Goal: Task Accomplishment & Management: Manage account settings

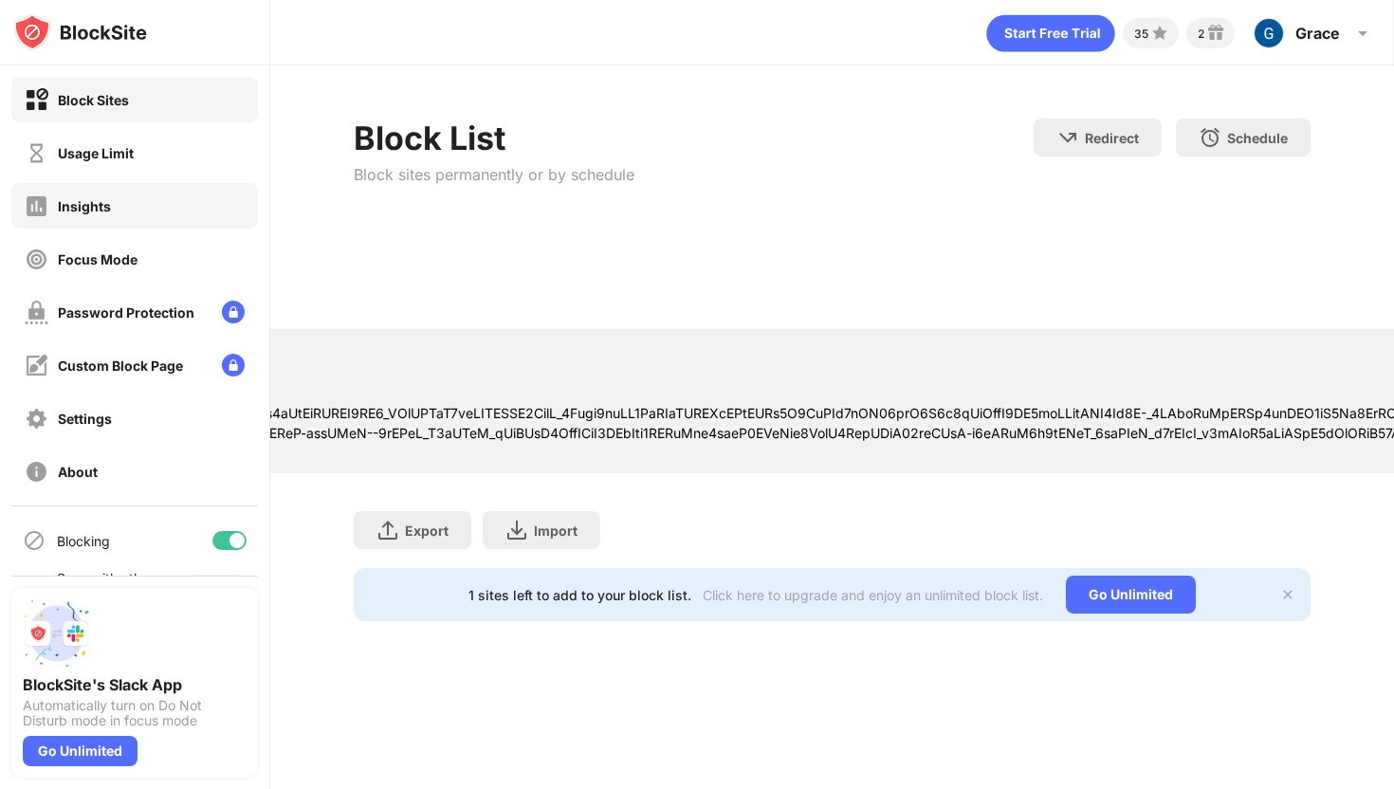
click at [141, 184] on div "Insights" at bounding box center [134, 206] width 246 height 46
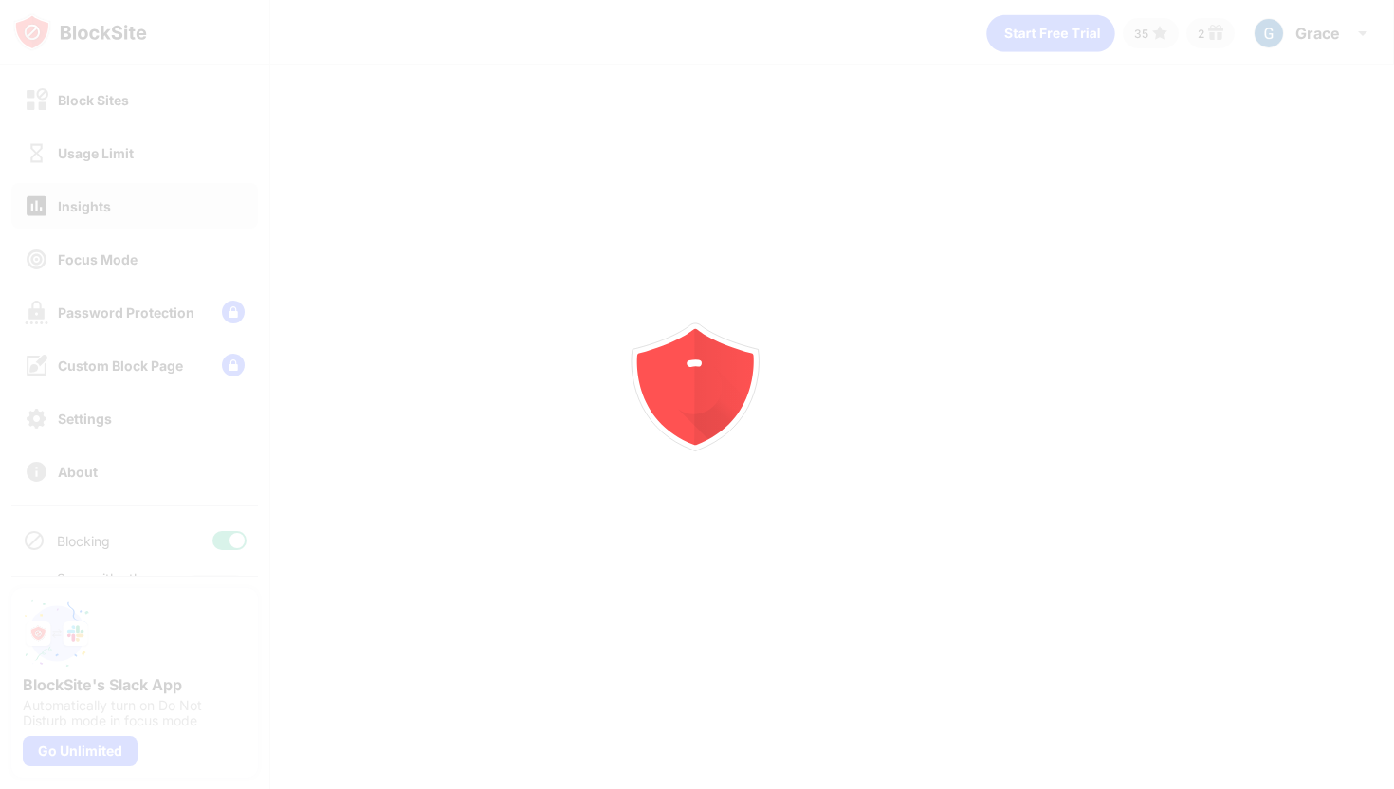
click at [146, 137] on div at bounding box center [697, 394] width 1394 height 789
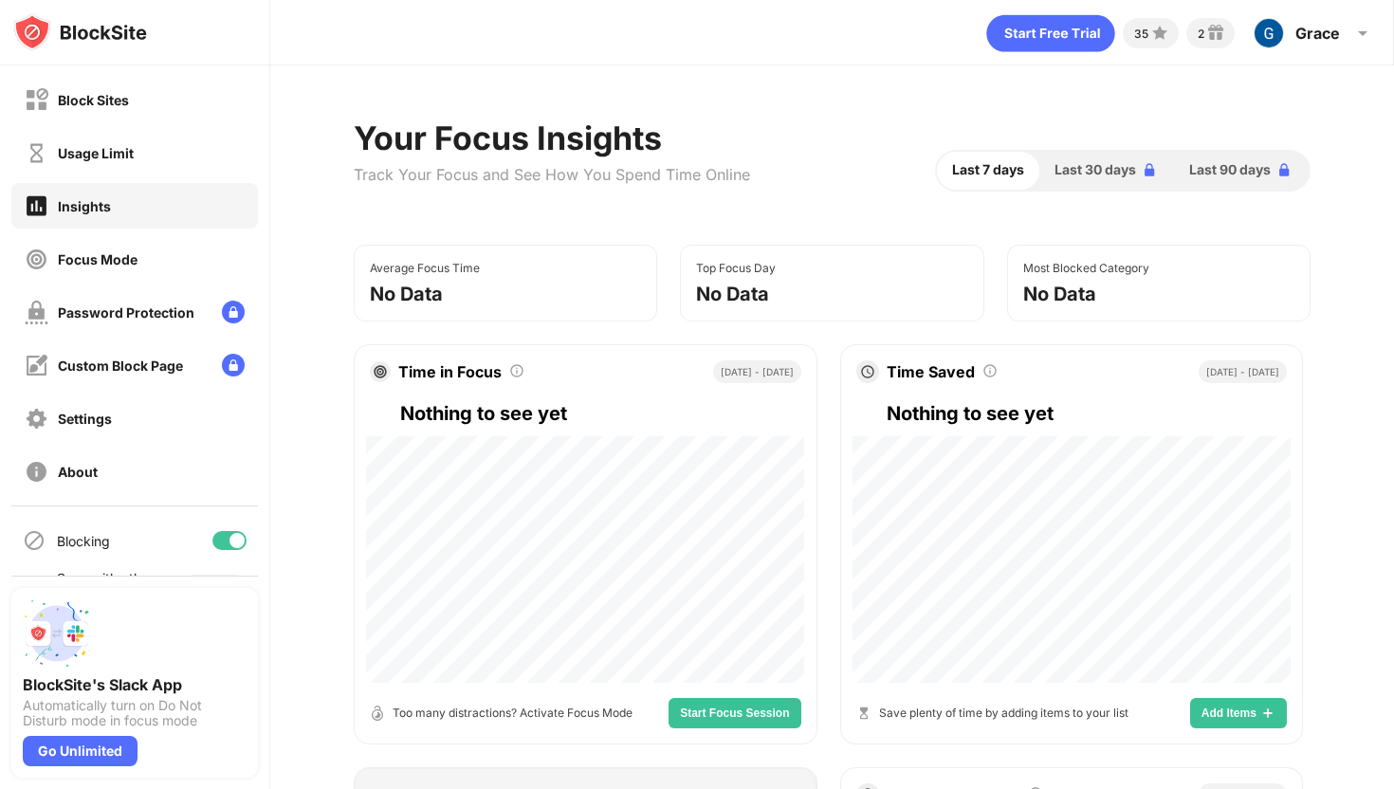
click at [142, 142] on div "Usage Limit" at bounding box center [134, 153] width 246 height 46
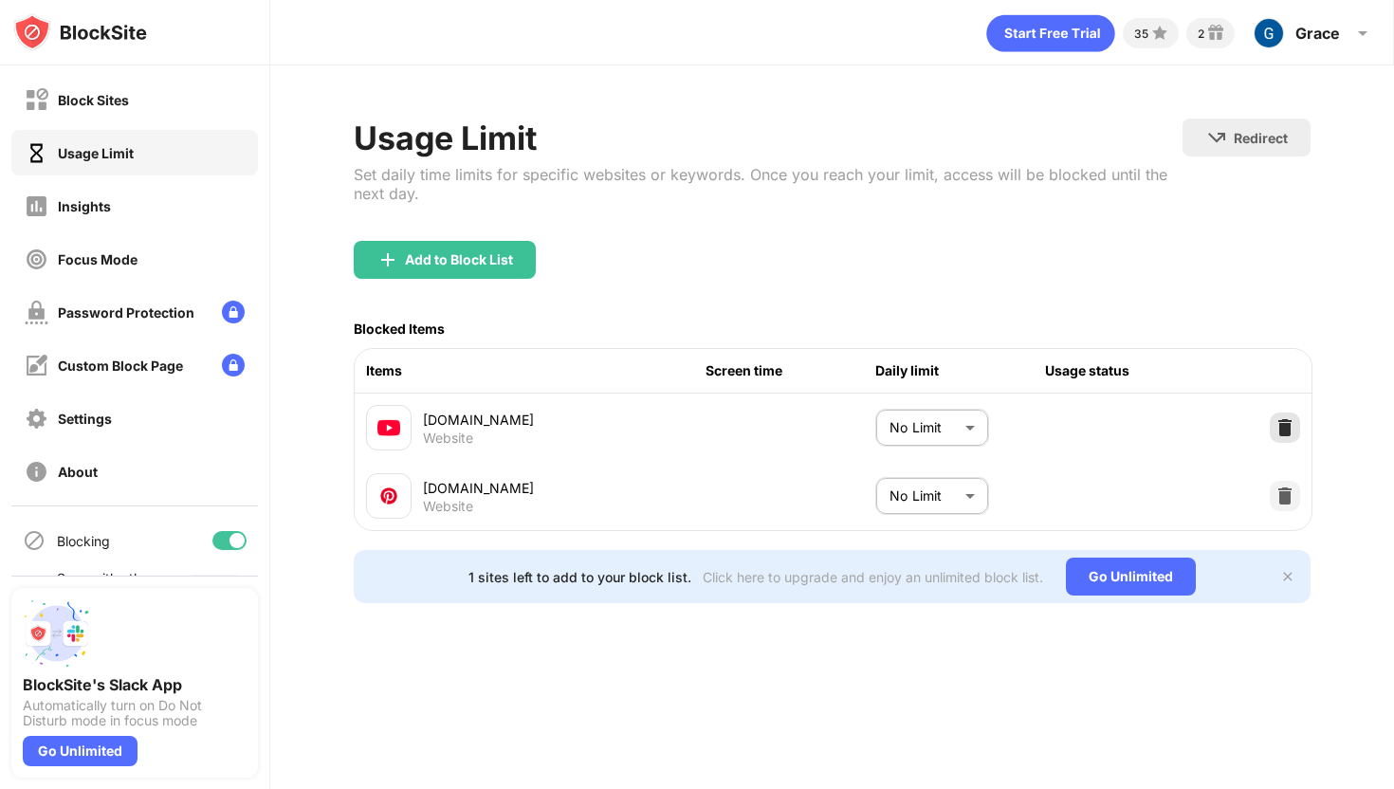
click at [1283, 426] on img at bounding box center [1284, 427] width 19 height 19
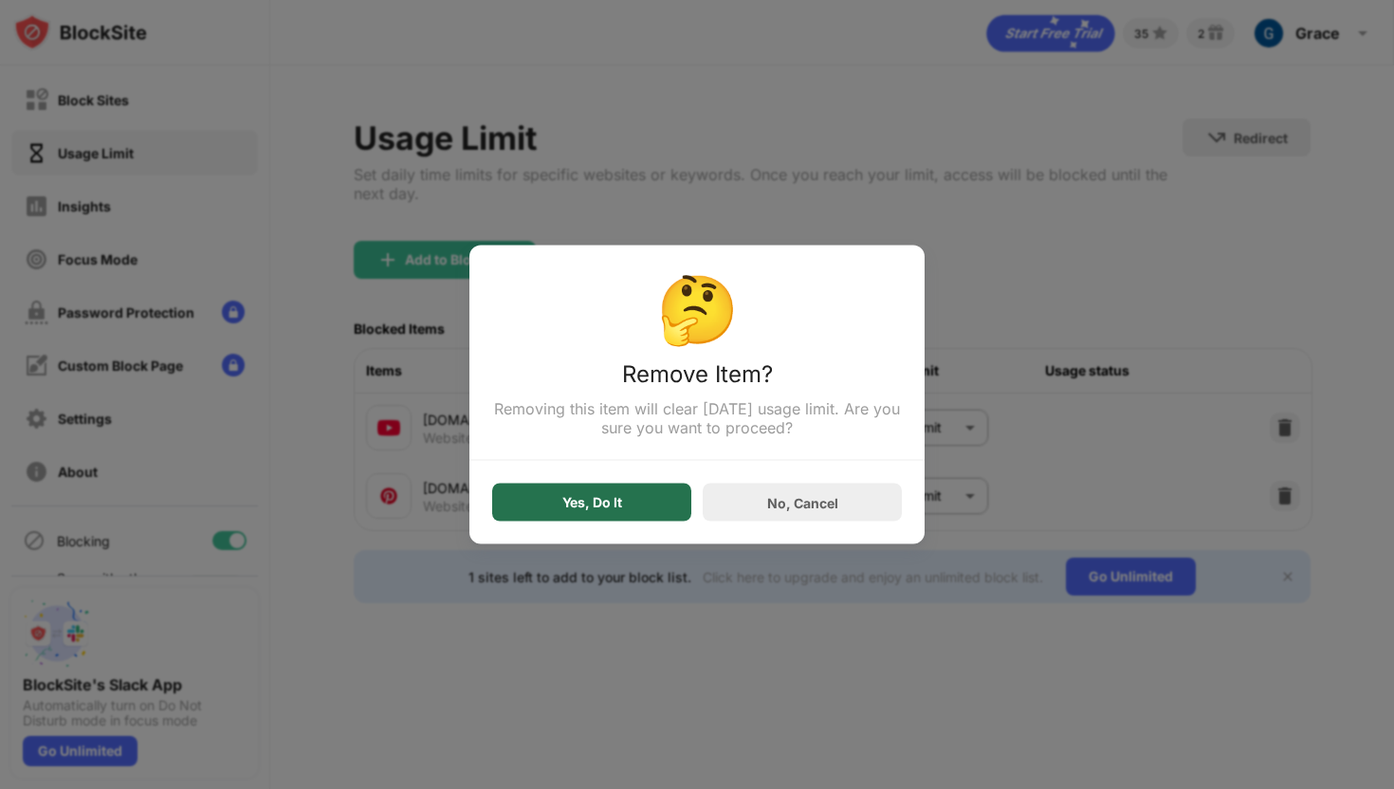
click at [565, 509] on div "Yes, Do It" at bounding box center [592, 502] width 60 height 15
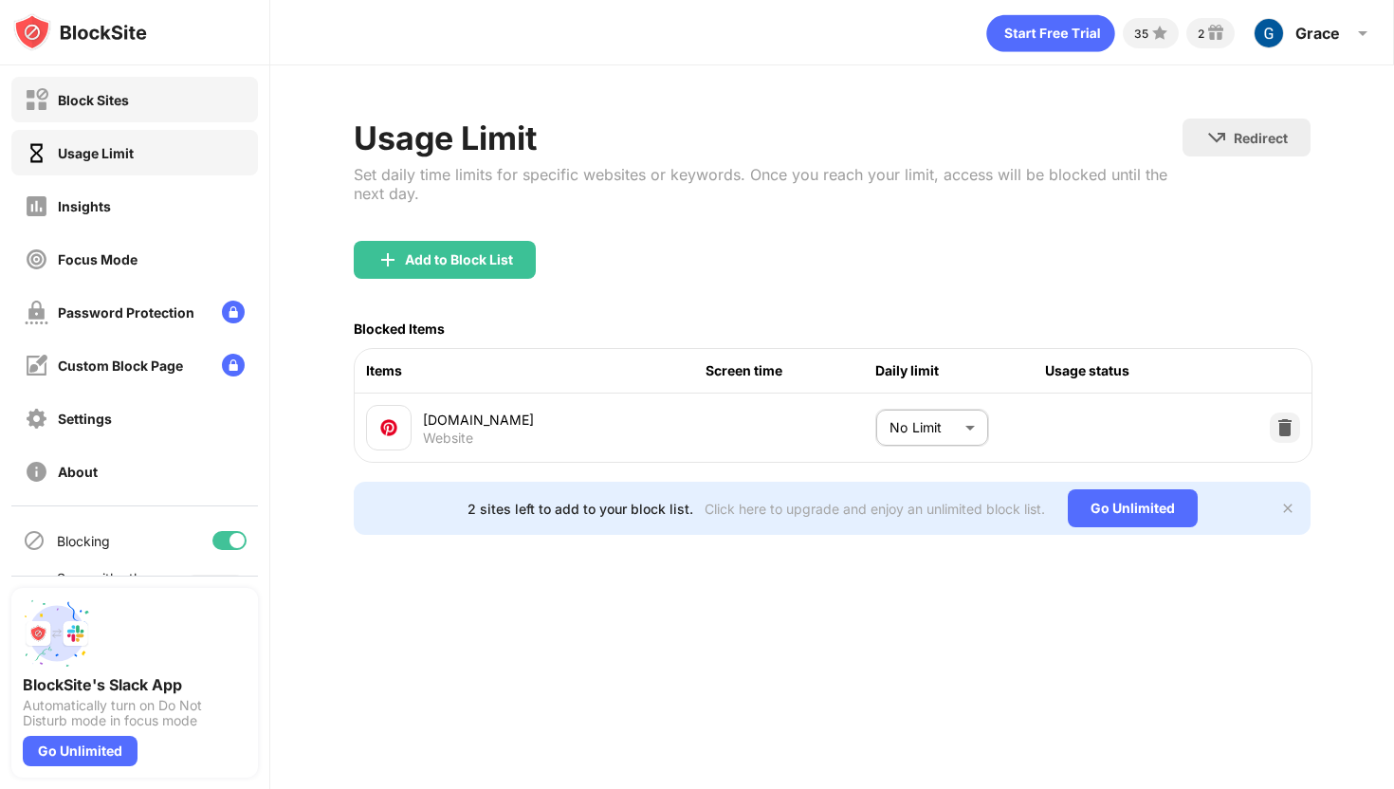
click at [166, 105] on div "Block Sites" at bounding box center [134, 100] width 246 height 46
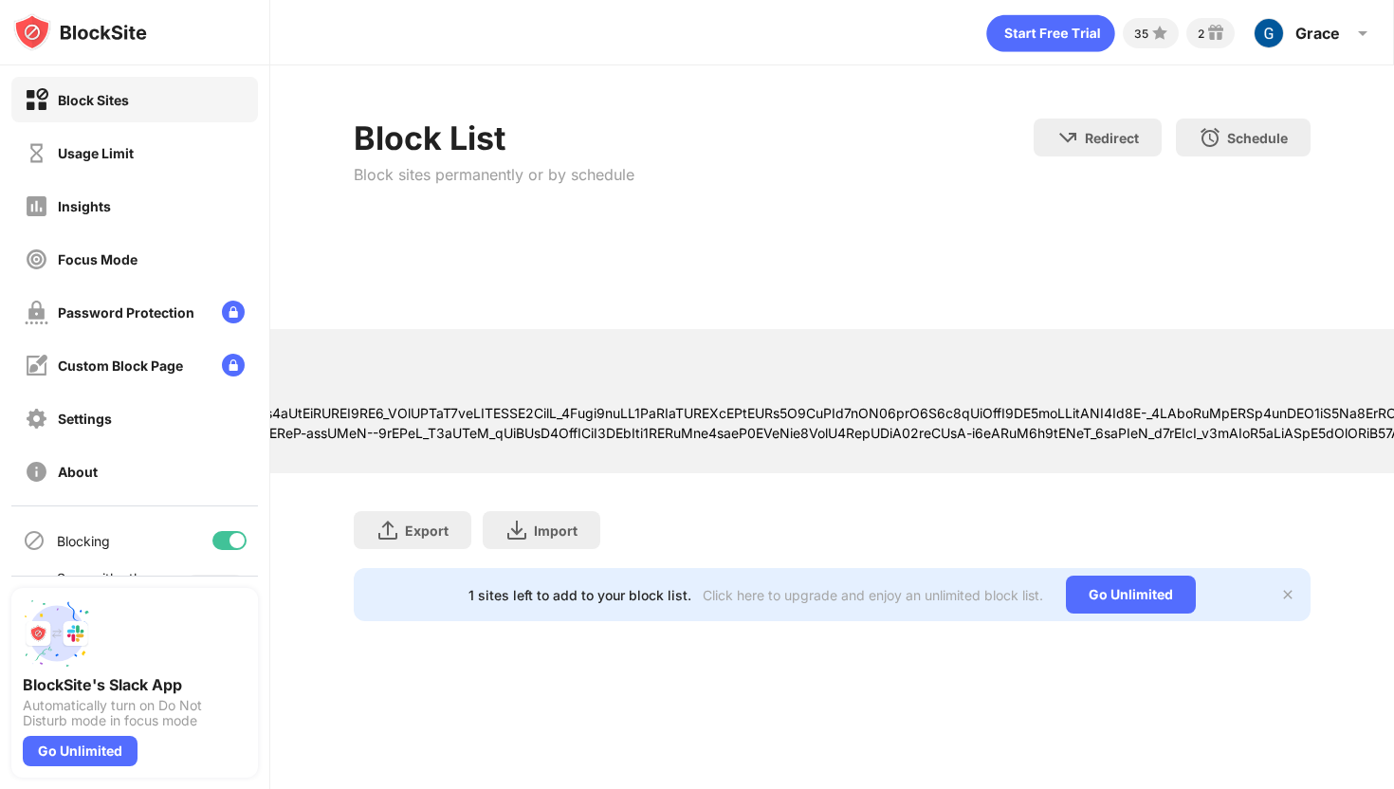
click at [451, 458] on div "Website" at bounding box center [845, 431] width 3469 height 57
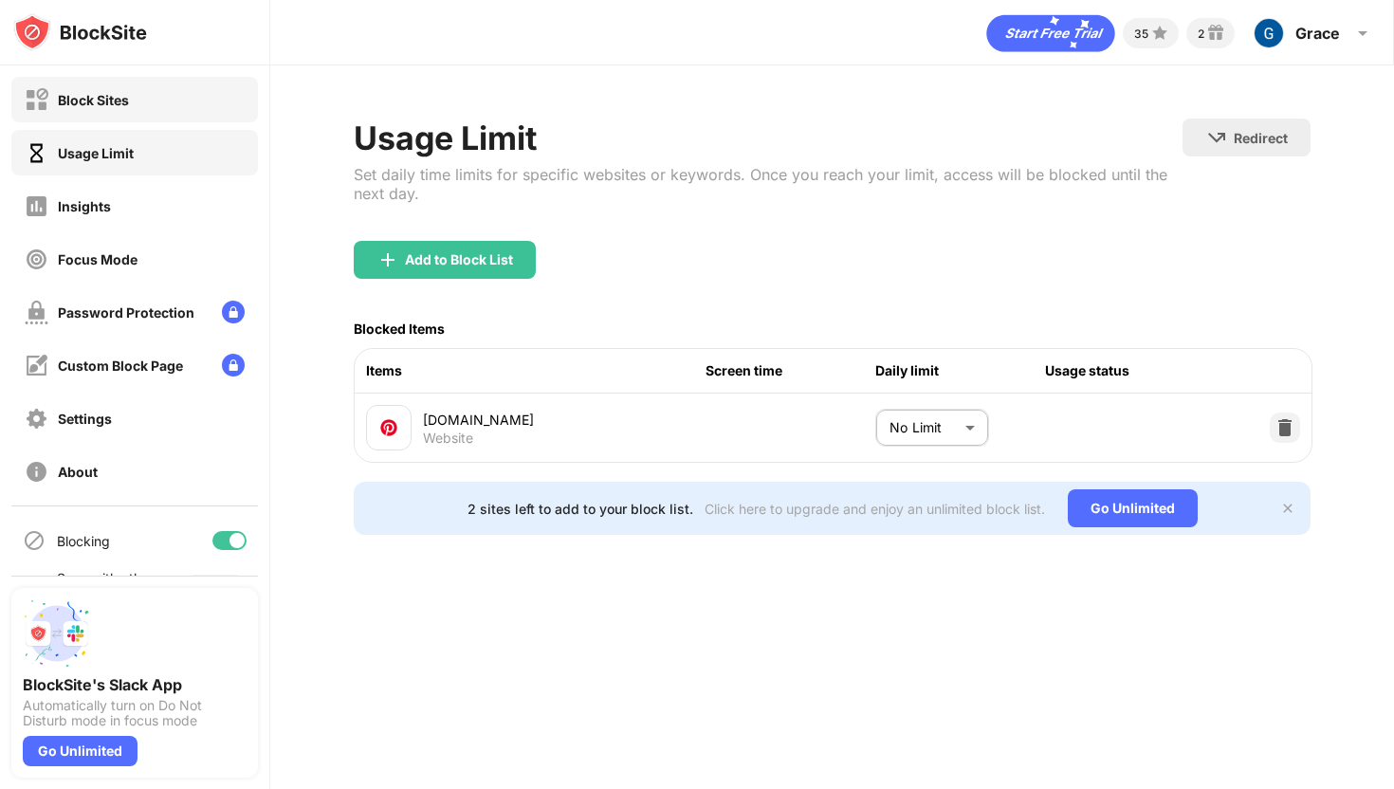
click at [192, 100] on div "Block Sites" at bounding box center [134, 100] width 246 height 46
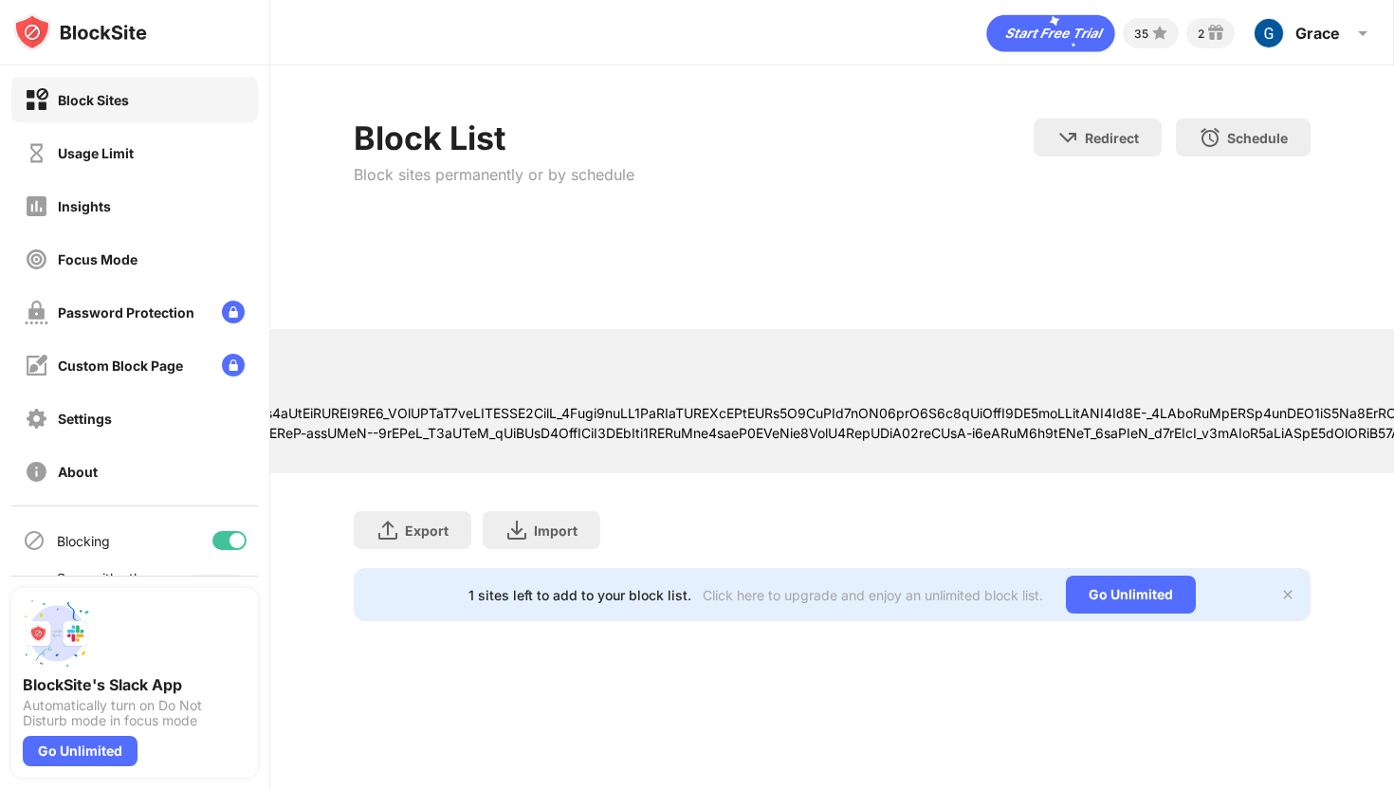
scroll to position [0, 1275]
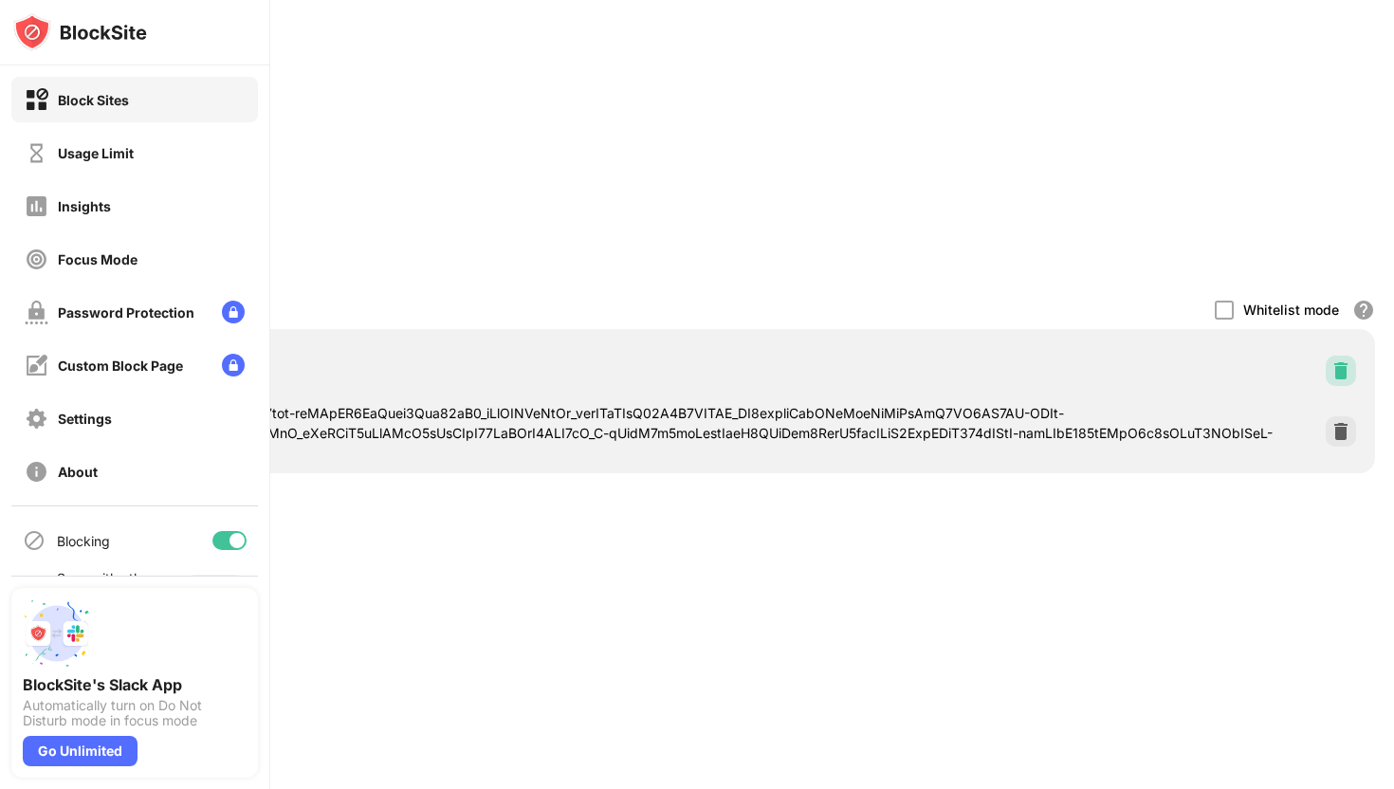
click at [1332, 364] on img at bounding box center [1340, 370] width 19 height 19
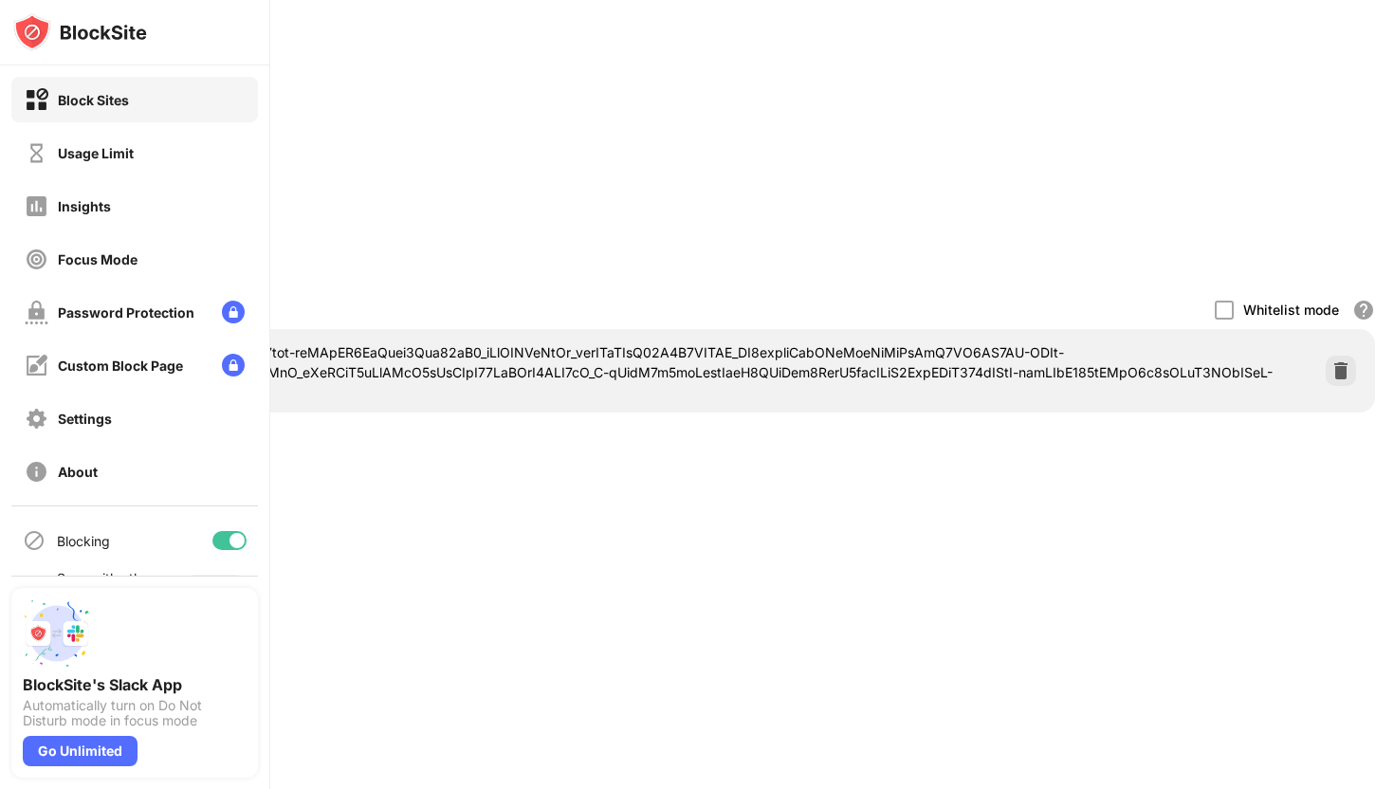
click at [1340, 365] on img at bounding box center [1340, 370] width 19 height 19
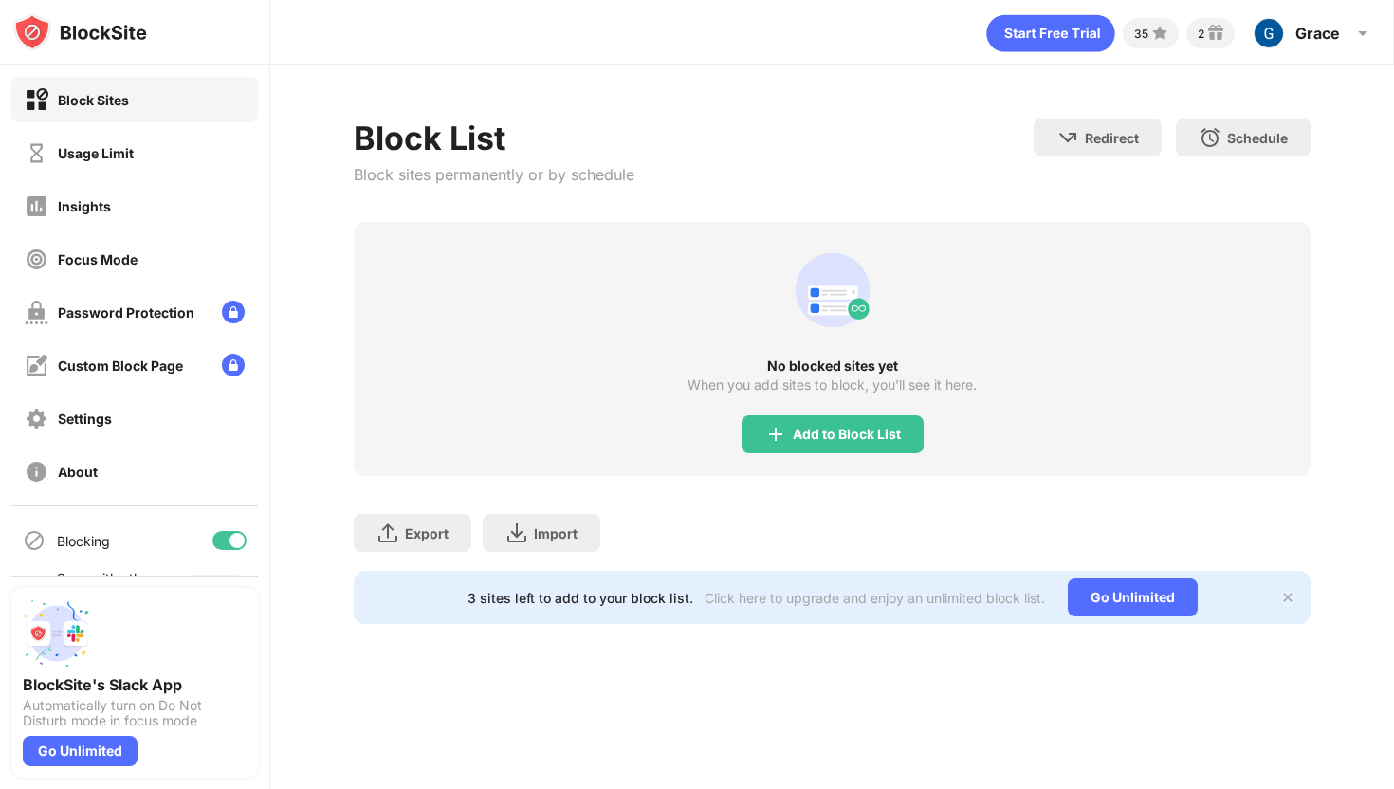
scroll to position [0, 0]
click at [867, 444] on div "Add to Block List" at bounding box center [832, 434] width 182 height 38
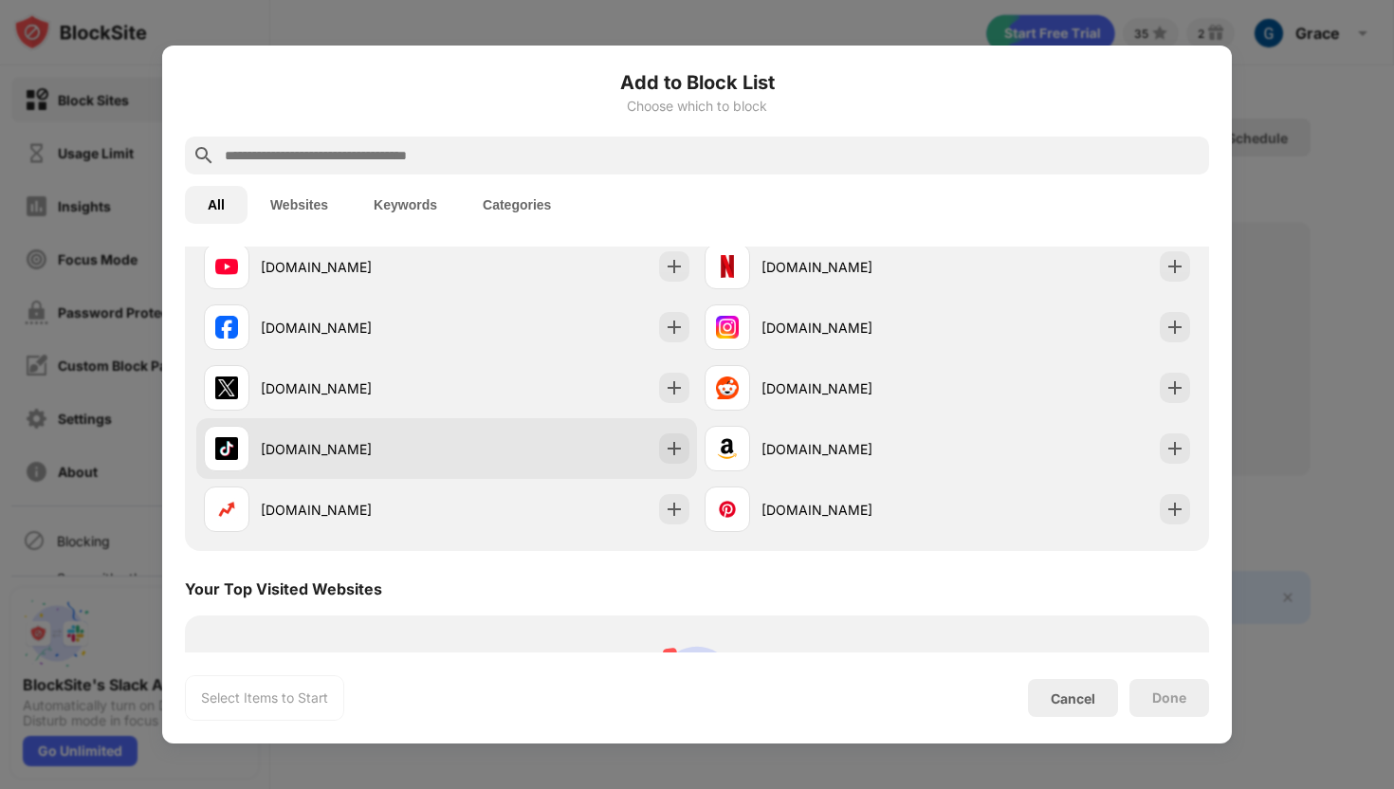
scroll to position [346, 0]
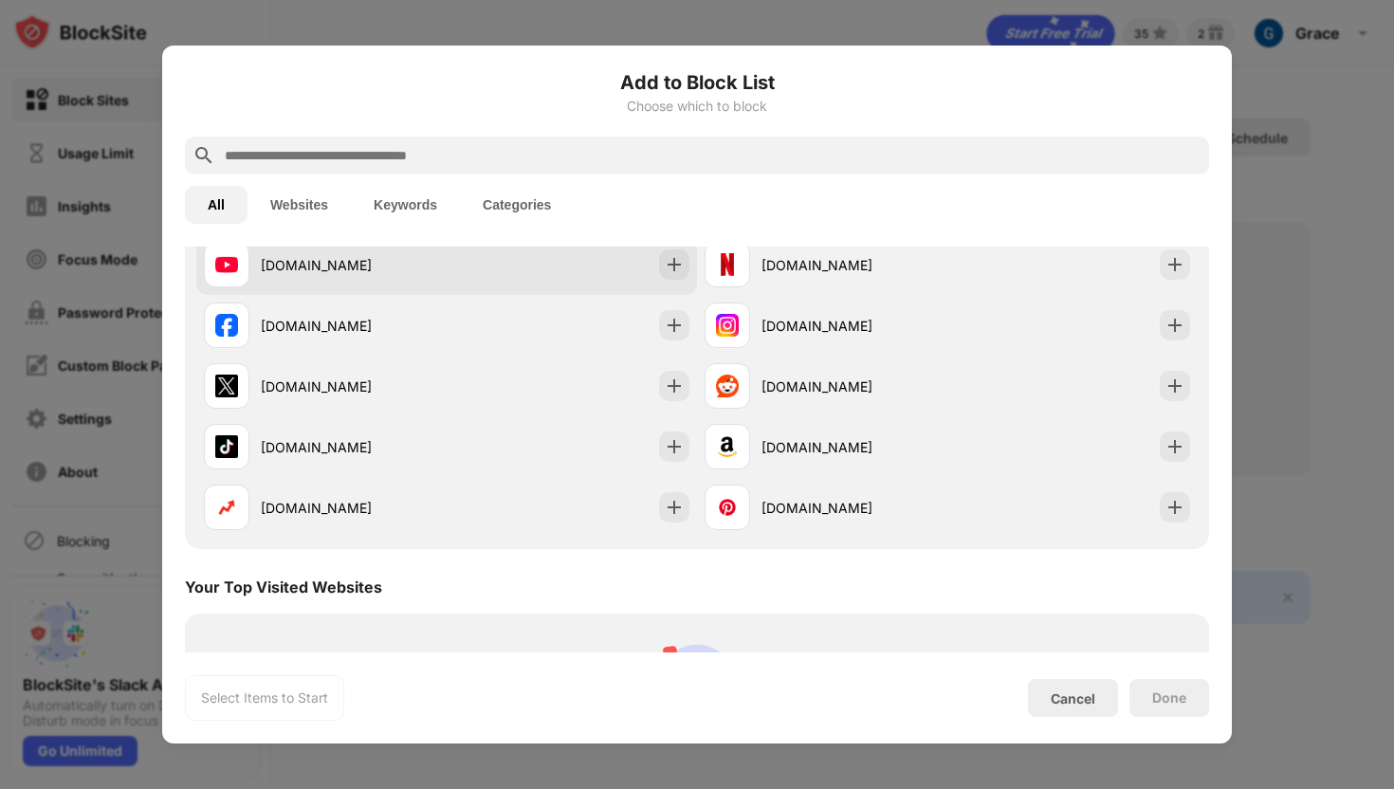
click at [609, 265] on div "youtube.com" at bounding box center [446, 264] width 501 height 61
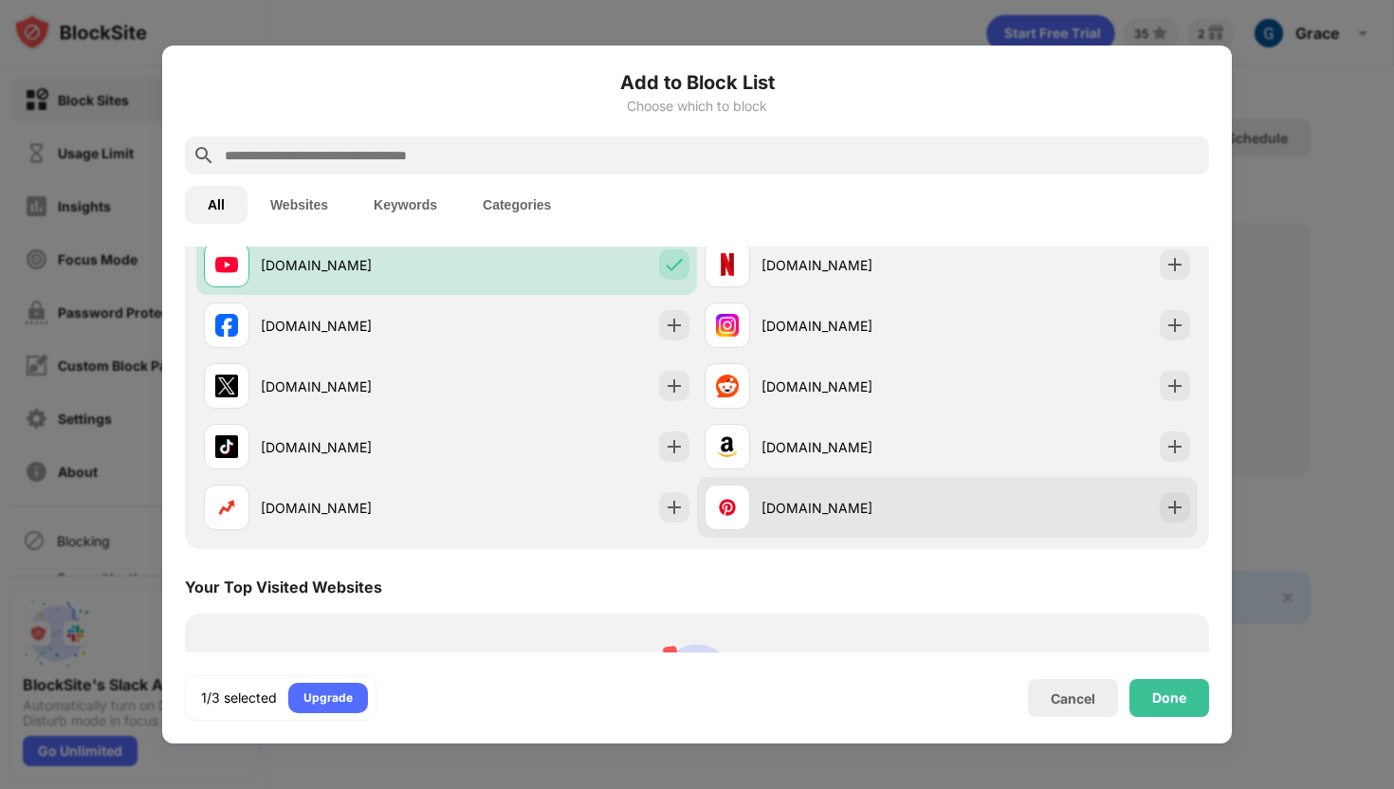
click at [821, 500] on div "pinterest.com" at bounding box center [854, 508] width 186 height 20
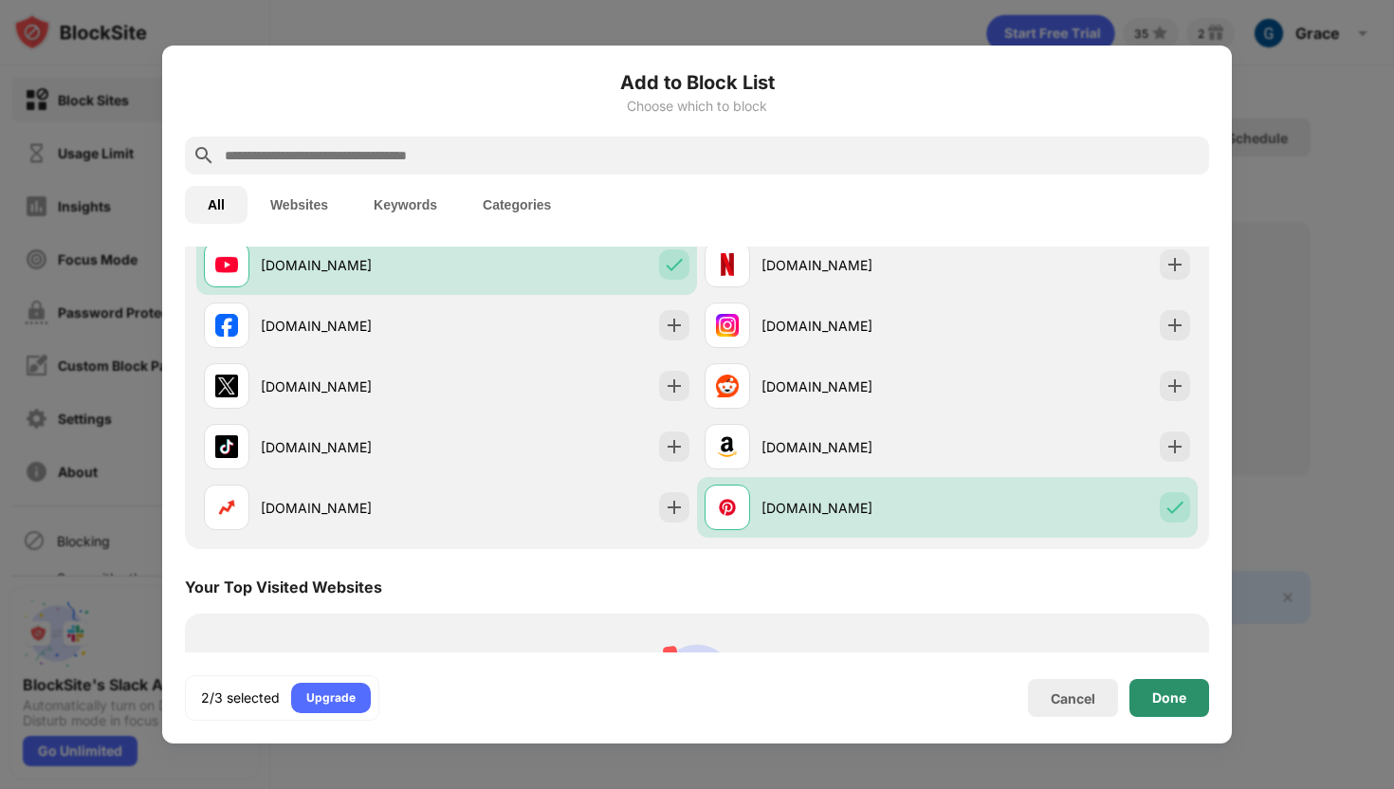
click at [1164, 708] on div "Done" at bounding box center [1169, 698] width 80 height 38
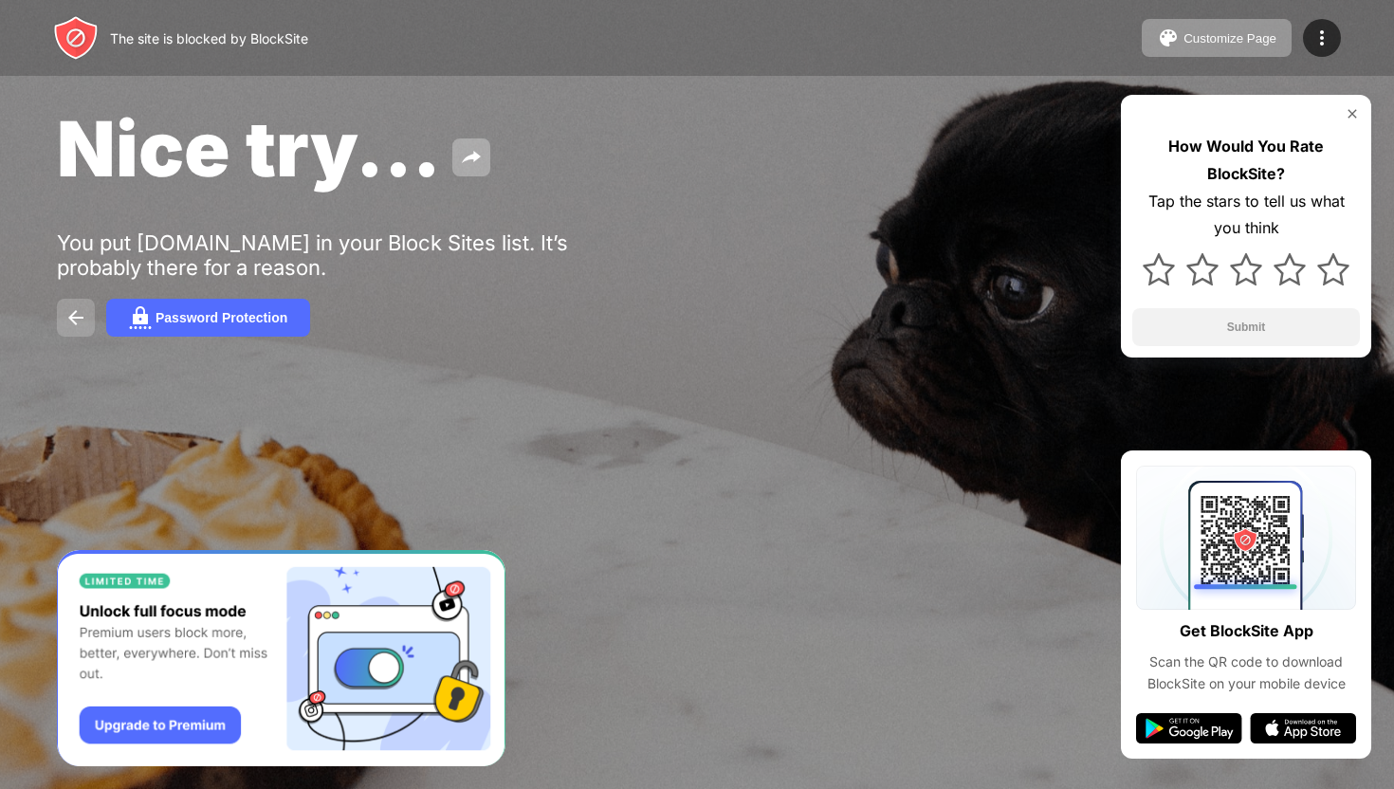
click at [74, 305] on button at bounding box center [76, 318] width 38 height 38
